Goal: Task Accomplishment & Management: Use online tool/utility

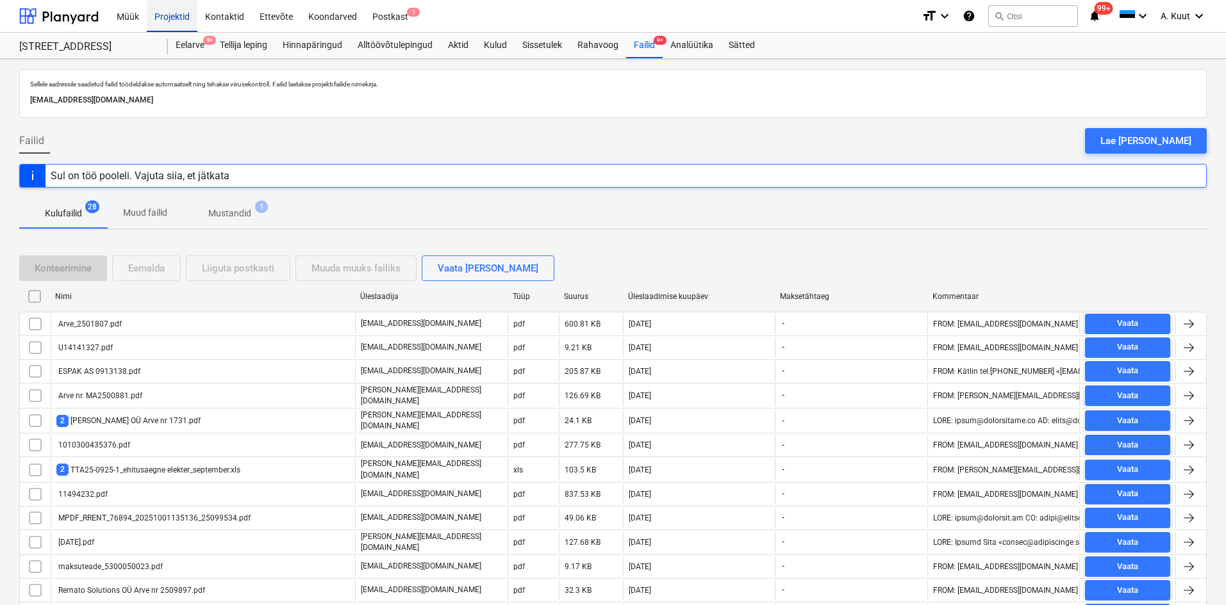
click at [177, 19] on div "Projektid" at bounding box center [172, 15] width 51 height 33
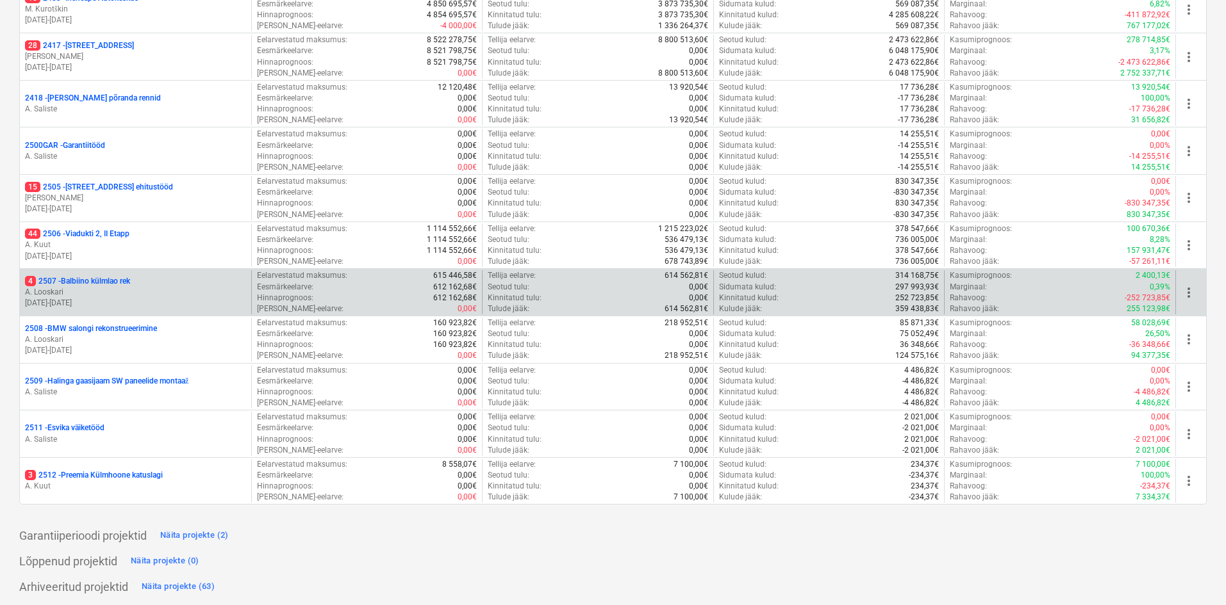
scroll to position [413, 0]
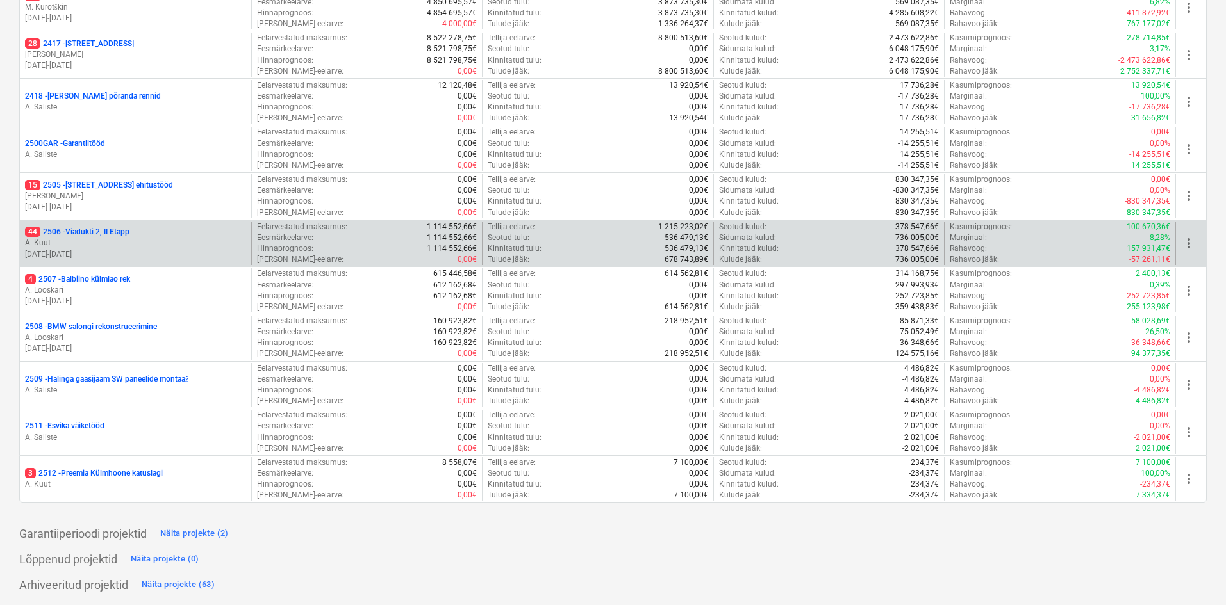
click at [48, 232] on p "44 2506 - [STREET_ADDRESS]" at bounding box center [77, 232] width 104 height 11
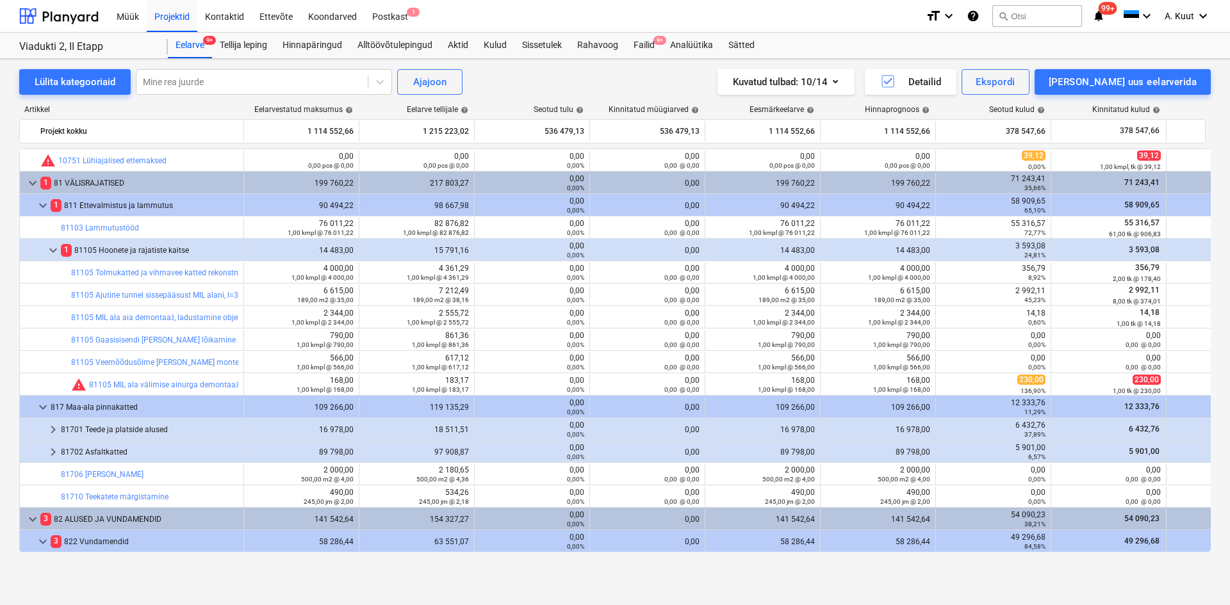
scroll to position [256, 0]
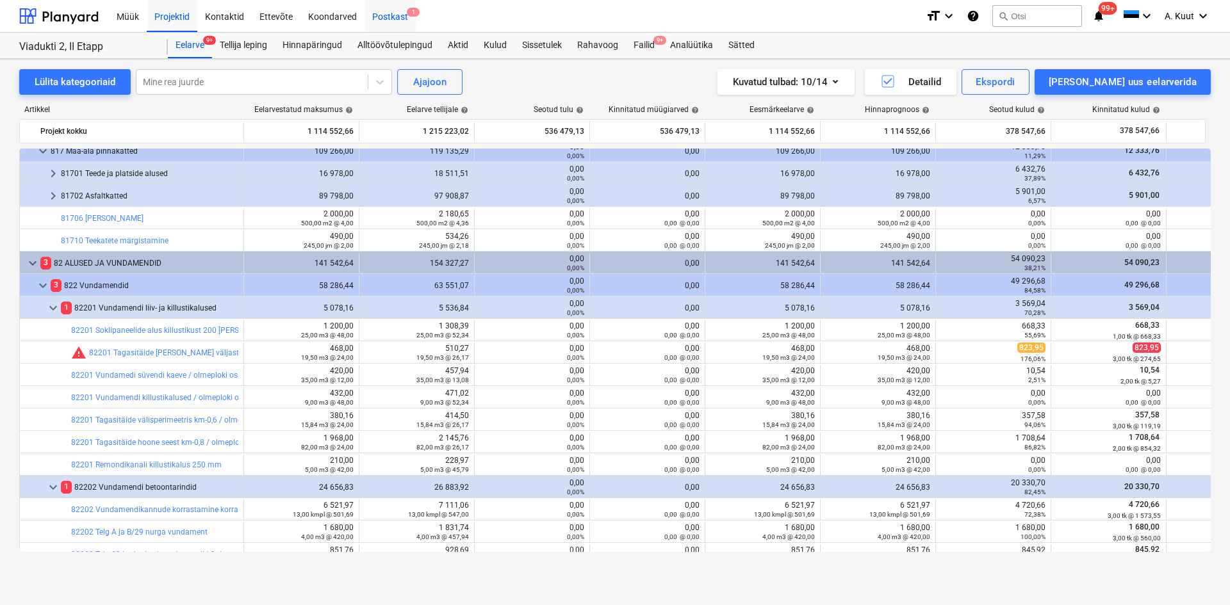
click at [382, 15] on div "Postkast 1" at bounding box center [390, 15] width 51 height 33
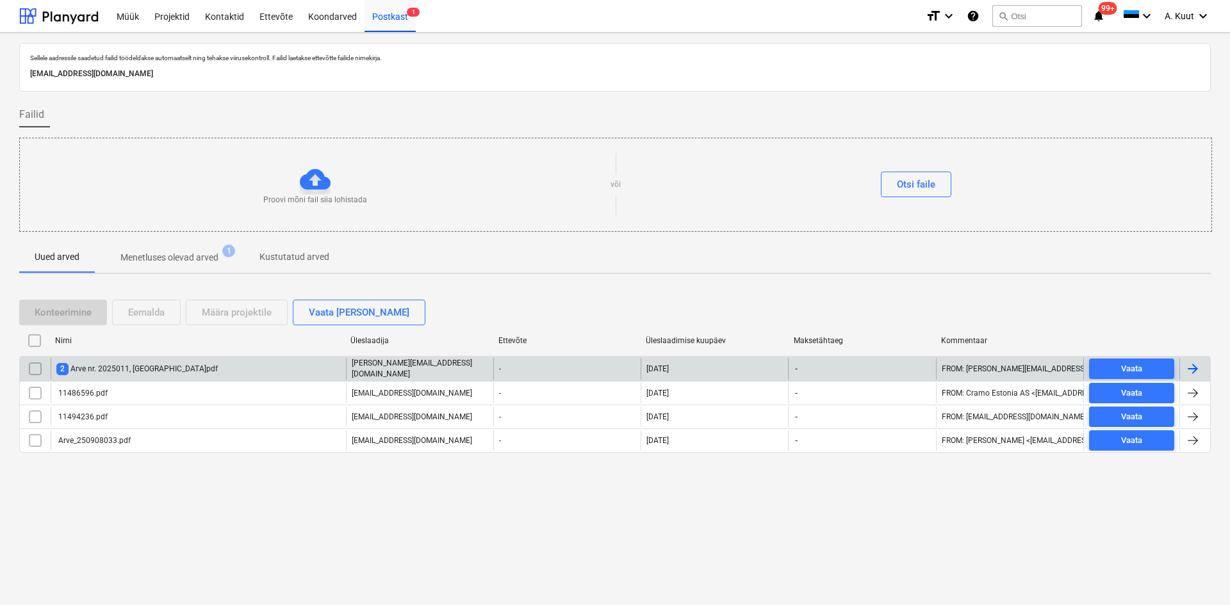
click at [131, 371] on div "2 Arve nr. 2025011, [GEOGRAPHIC_DATA]pdf" at bounding box center [136, 369] width 161 height 12
click at [36, 369] on input "checkbox" at bounding box center [35, 369] width 21 height 21
click at [258, 320] on div "Määra projektile" at bounding box center [237, 312] width 70 height 17
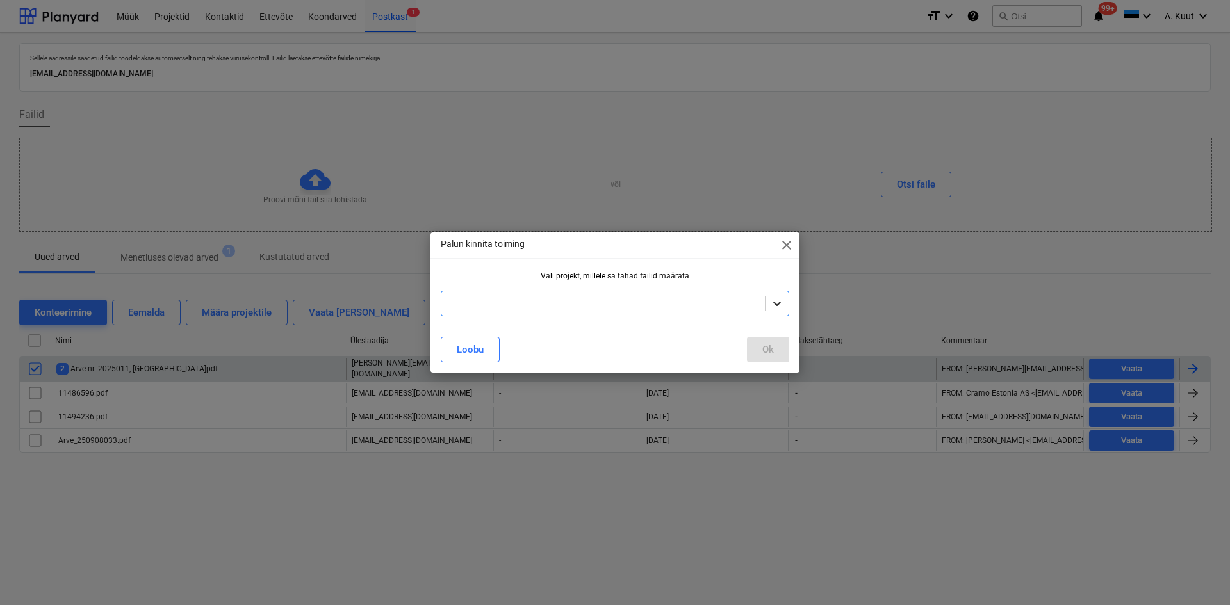
click at [778, 302] on icon at bounding box center [777, 303] width 13 height 13
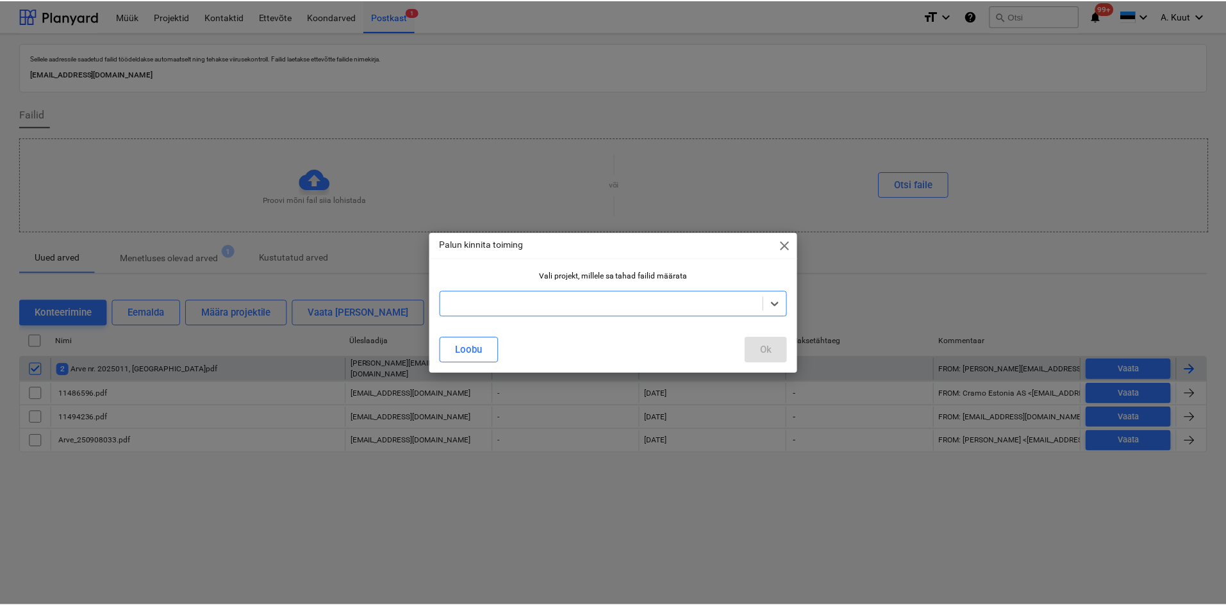
scroll to position [172, 0]
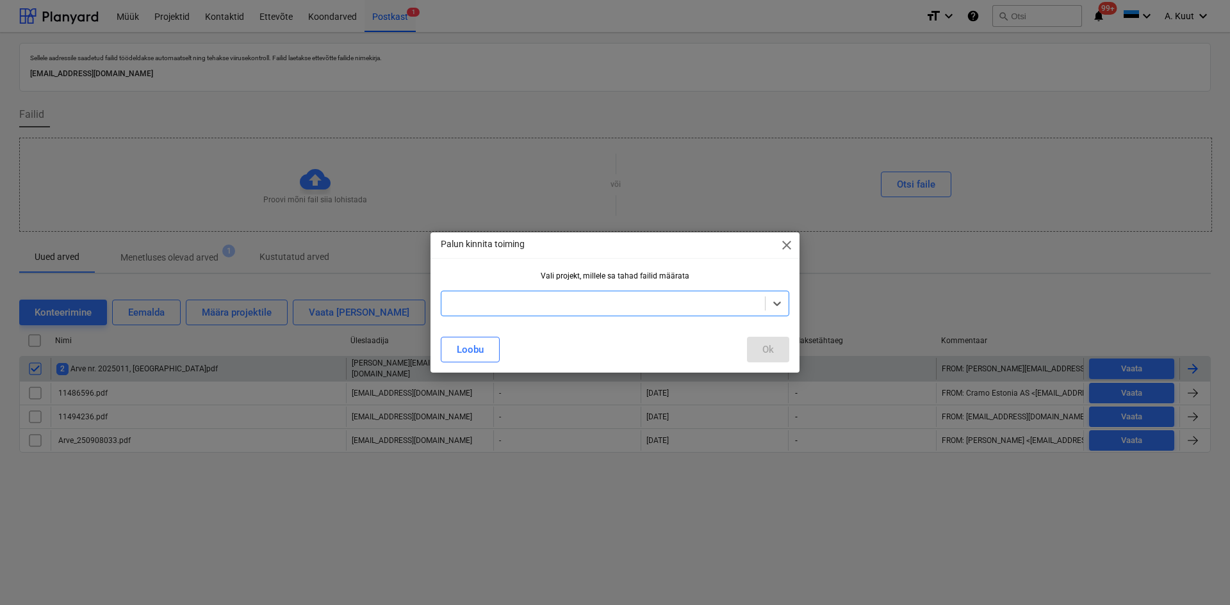
click at [768, 344] on div "Ok" at bounding box center [768, 350] width 12 height 17
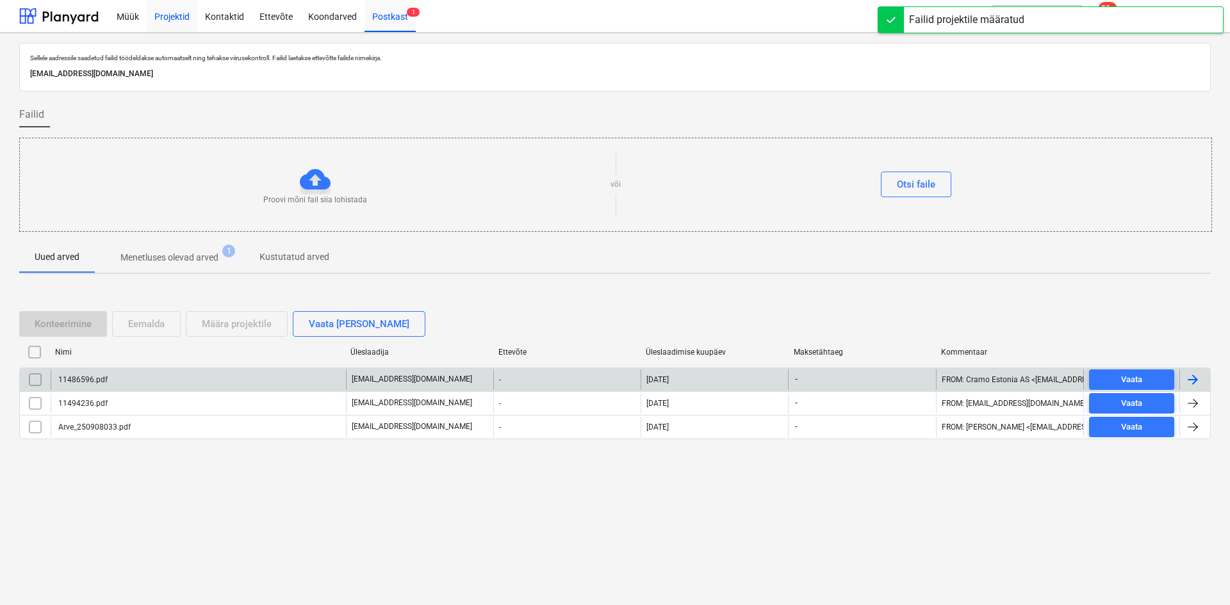
click at [172, 16] on div "Projektid" at bounding box center [172, 15] width 51 height 33
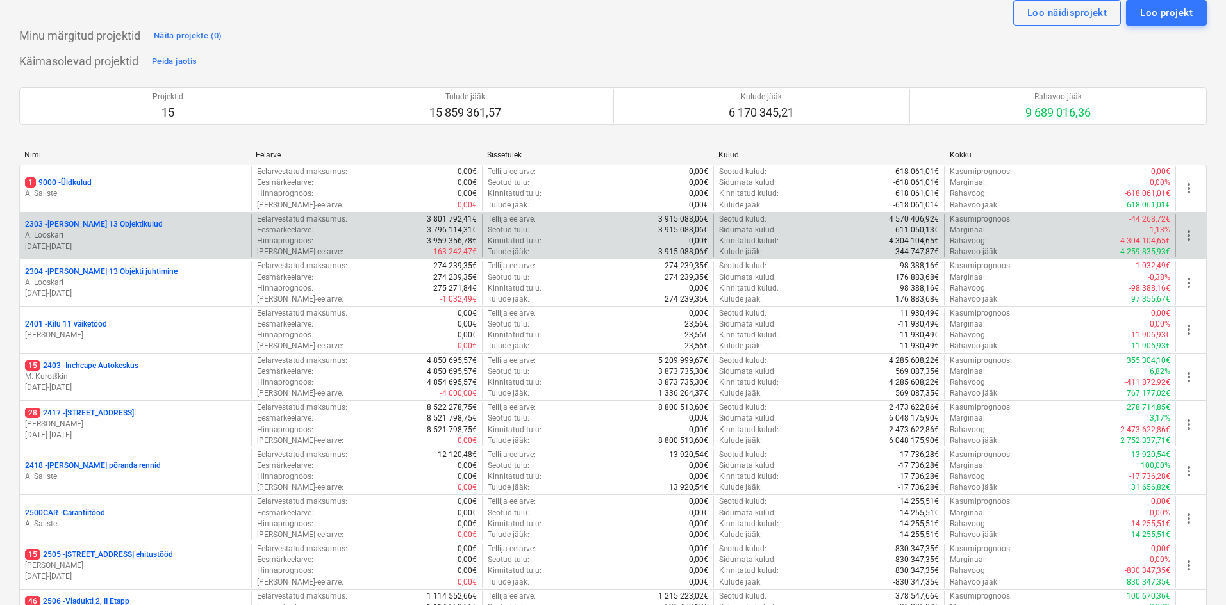
scroll to position [256, 0]
